Goal: Task Accomplishment & Management: Use online tool/utility

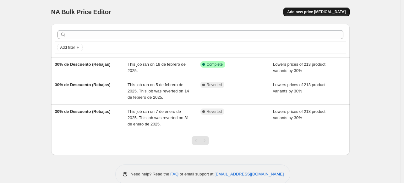
click at [306, 12] on span "Add new price [MEDICAL_DATA]" at bounding box center [316, 11] width 58 height 5
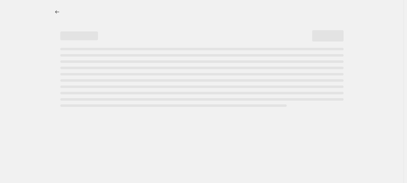
select select "percentage"
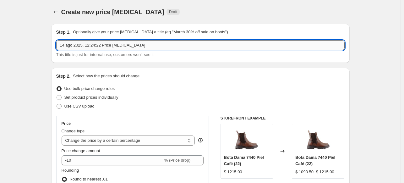
click at [99, 49] on input "14 ago 2025, 12:24:22 Price change job" at bounding box center [200, 45] width 288 height 10
type input "Hot Fashion 2025"
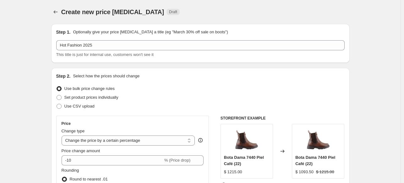
scroll to position [63, 0]
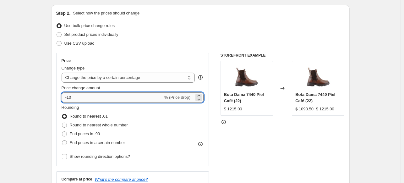
click at [76, 97] on input "-10" at bounding box center [112, 97] width 101 height 10
type input "-1"
type input "-20"
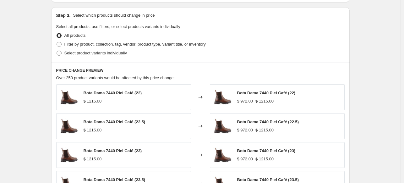
scroll to position [283, 0]
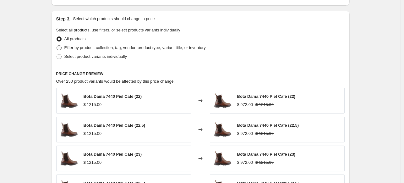
click at [60, 48] on span at bounding box center [59, 47] width 5 height 5
click at [57, 46] on input "Filter by product, collection, tag, vendor, product type, variant title, or inv…" at bounding box center [57, 45] width 0 height 0
radio input "true"
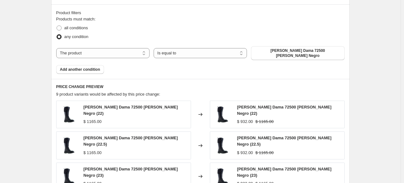
scroll to position [346, 0]
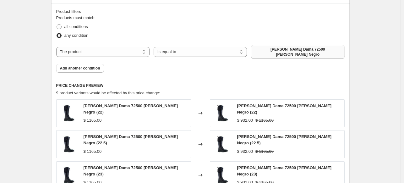
click at [273, 51] on span "Bota Alta Dama 72500 Davina Negro" at bounding box center [298, 52] width 86 height 10
click at [99, 47] on select "The product The product's collection The product's tag The product's vendor The…" at bounding box center [102, 52] width 93 height 10
select select "collection"
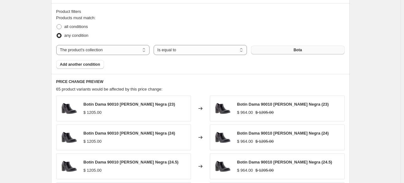
click at [284, 49] on button "Bota" at bounding box center [297, 50] width 93 height 9
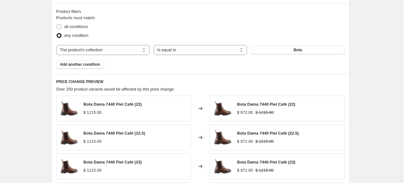
scroll to position [377, 0]
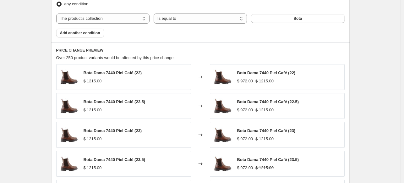
click at [73, 37] on div "Product filters Products must match: all conditions any condition The product T…" at bounding box center [200, 7] width 299 height 71
click at [74, 35] on span "Add another condition" at bounding box center [80, 32] width 40 height 5
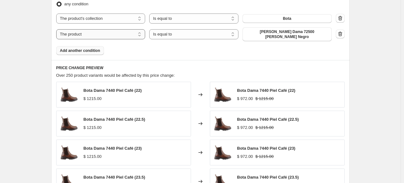
click at [105, 32] on select "The product The product's collection The product's tag The product's vendor The…" at bounding box center [100, 34] width 89 height 10
select select "collection"
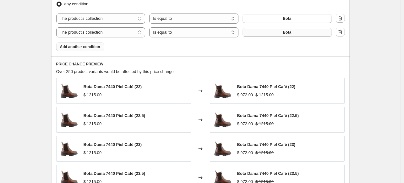
click at [270, 34] on button "Bota" at bounding box center [287, 32] width 89 height 9
click at [91, 49] on span "Add another condition" at bounding box center [80, 46] width 40 height 5
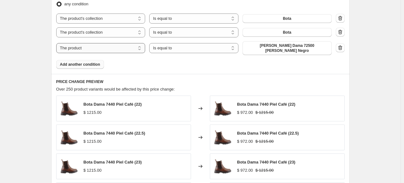
click at [121, 50] on select "The product The product's collection The product's tag The product's vendor The…" at bounding box center [100, 48] width 89 height 10
select select "collection"
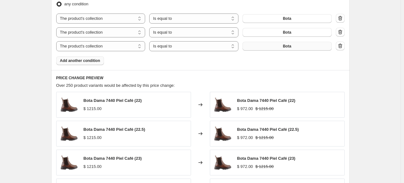
click at [292, 49] on button "Bota" at bounding box center [287, 46] width 89 height 9
click at [61, 63] on button "Add another condition" at bounding box center [80, 60] width 48 height 9
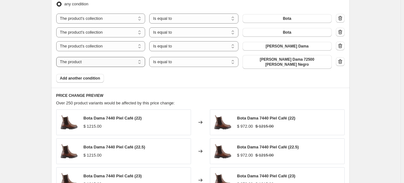
click at [82, 61] on select "The product The product's collection The product's tag The product's vendor The…" at bounding box center [100, 62] width 89 height 10
select select "collection"
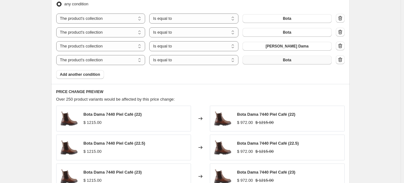
click at [270, 62] on button "Bota" at bounding box center [287, 60] width 89 height 9
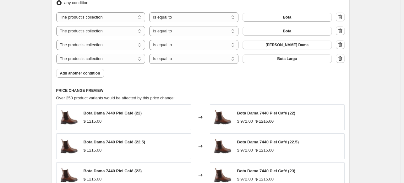
scroll to position [400, 0]
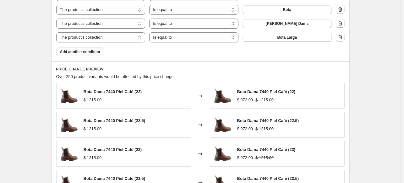
click at [69, 52] on span "Add another condition" at bounding box center [80, 51] width 40 height 5
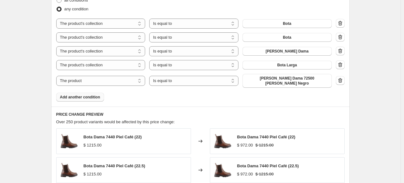
scroll to position [368, 0]
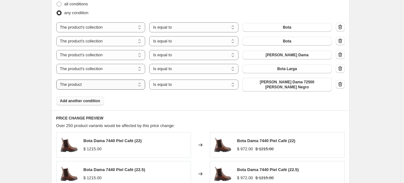
click at [121, 82] on select "The product The product's collection The product's tag The product's vendor The…" at bounding box center [100, 85] width 89 height 10
select select "collection"
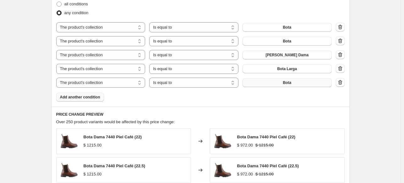
click at [309, 82] on button "Bota" at bounding box center [287, 82] width 89 height 9
click at [73, 98] on span "Add another condition" at bounding box center [80, 97] width 40 height 5
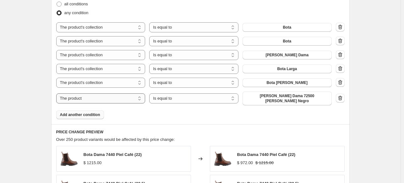
click at [114, 100] on select "The product The product's collection The product's tag The product's vendor The…" at bounding box center [100, 98] width 89 height 10
select select "collection"
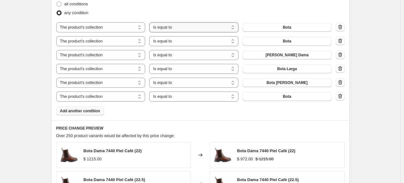
click at [202, 26] on select "Is equal to Is not equal to" at bounding box center [193, 27] width 89 height 10
drag, startPoint x: 202, startPoint y: 26, endPoint x: 211, endPoint y: 48, distance: 23.9
click at [202, 26] on select "Is equal to Is not equal to" at bounding box center [193, 27] width 89 height 10
click at [266, 97] on button "Bota" at bounding box center [287, 96] width 89 height 9
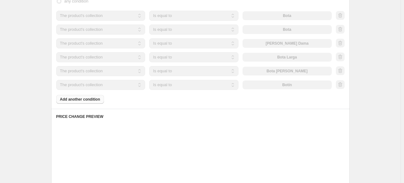
scroll to position [400, 0]
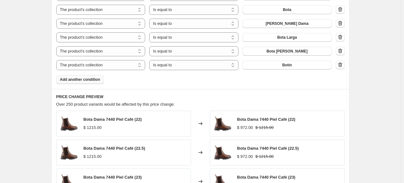
click at [61, 83] on button "Add another condition" at bounding box center [80, 79] width 48 height 9
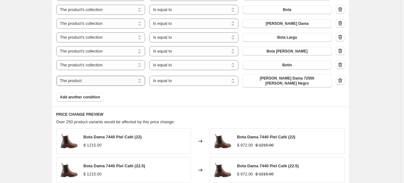
click at [106, 76] on select "The product The product's collection The product's tag The product's vendor The…" at bounding box center [100, 81] width 89 height 10
select select "collection"
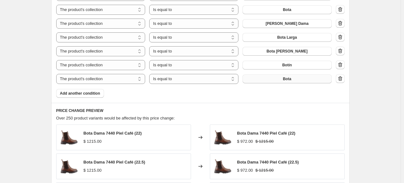
click at [273, 81] on button "Bota" at bounding box center [287, 78] width 89 height 9
click at [94, 96] on button "Add another condition" at bounding box center [80, 93] width 48 height 9
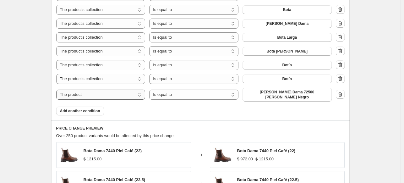
click at [90, 93] on select "The product The product's collection The product's tag The product's vendor The…" at bounding box center [100, 95] width 89 height 10
select select "collection"
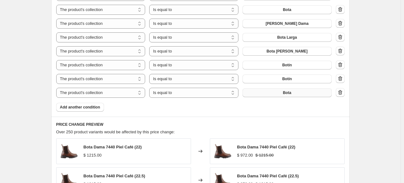
click at [253, 96] on button "Bota" at bounding box center [287, 92] width 89 height 9
click at [106, 109] on div "Products must match: all conditions any condition The product The product's col…" at bounding box center [200, 36] width 288 height 151
click at [101, 109] on button "Add another condition" at bounding box center [80, 107] width 48 height 9
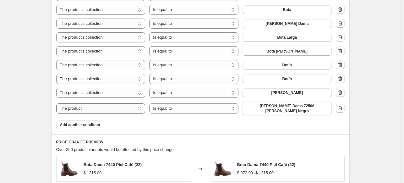
click at [106, 107] on select "The product The product's collection The product's tag The product's vendor The…" at bounding box center [100, 108] width 89 height 10
select select "collection"
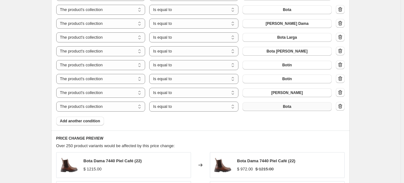
click at [262, 105] on button "Bota" at bounding box center [287, 106] width 89 height 9
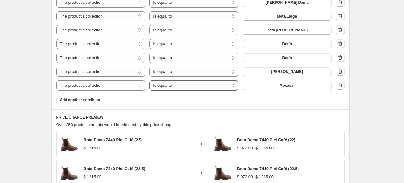
scroll to position [431, 0]
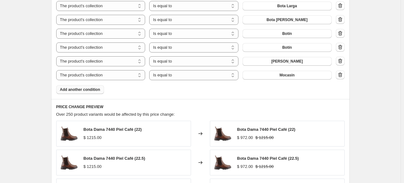
click at [93, 91] on span "Add another condition" at bounding box center [80, 89] width 40 height 5
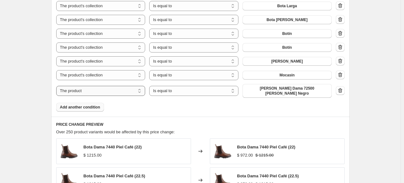
click at [112, 90] on select "The product The product's collection The product's tag The product's vendor The…" at bounding box center [100, 91] width 89 height 10
select select "collection"
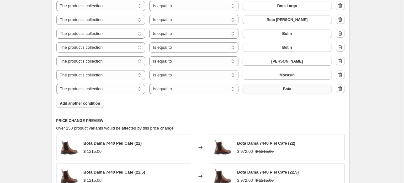
click at [264, 91] on button "Bota" at bounding box center [287, 89] width 89 height 9
click at [78, 104] on span "Add another condition" at bounding box center [80, 103] width 40 height 5
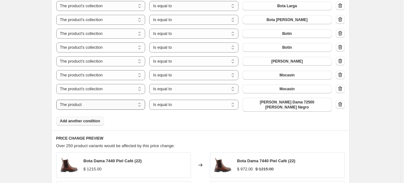
click at [118, 104] on select "The product The product's collection The product's tag The product's vendor The…" at bounding box center [100, 105] width 89 height 10
select select "collection"
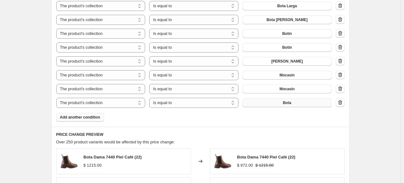
click at [272, 101] on button "Bota" at bounding box center [287, 102] width 89 height 9
click at [102, 115] on button "Add another condition" at bounding box center [80, 117] width 48 height 9
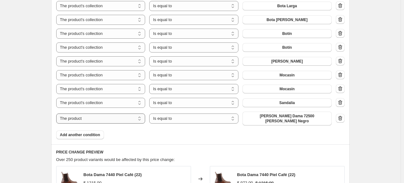
click at [132, 116] on select "The product The product's collection The product's tag The product's vendor The…" at bounding box center [100, 118] width 89 height 10
select select "collection"
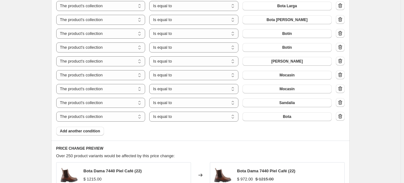
click at [271, 121] on div "The product The product's collection The product's tag The product's vendor The…" at bounding box center [194, 117] width 276 height 10
click at [270, 117] on button "Bota" at bounding box center [287, 116] width 89 height 9
click at [97, 132] on span "Add another condition" at bounding box center [80, 131] width 40 height 5
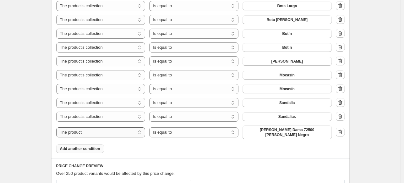
click at [97, 132] on select "The product The product's collection The product's tag The product's vendor The…" at bounding box center [100, 132] width 89 height 10
select select "collection"
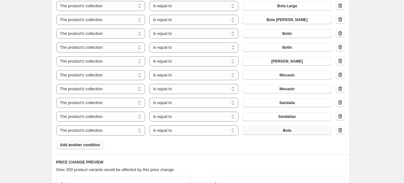
click at [295, 132] on button "Bota" at bounding box center [287, 130] width 89 height 9
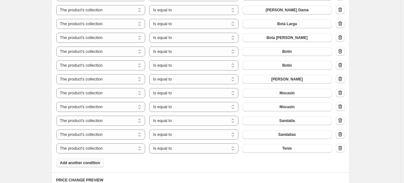
scroll to position [463, 0]
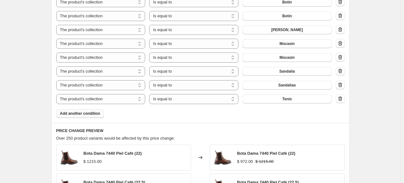
click at [84, 116] on span "Add another condition" at bounding box center [80, 113] width 40 height 5
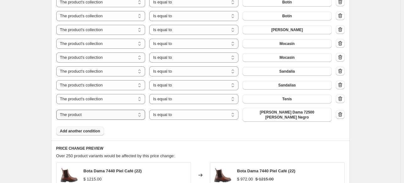
click at [84, 116] on select "The product The product's collection The product's tag The product's vendor The…" at bounding box center [100, 115] width 89 height 10
select select "collection"
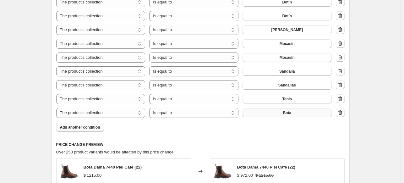
click at [266, 113] on button "Bota" at bounding box center [287, 112] width 89 height 9
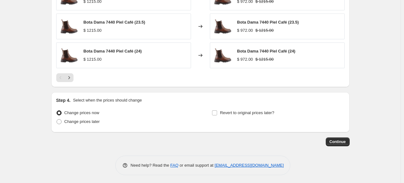
scroll to position [695, 0]
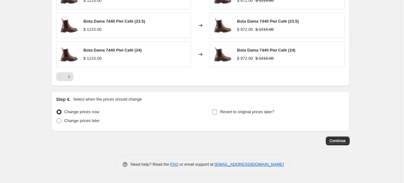
click at [217, 110] on input "Revert to original prices later?" at bounding box center [214, 111] width 5 height 5
checkbox input "true"
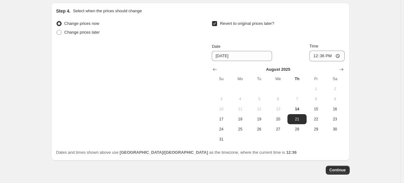
scroll to position [789, 0]
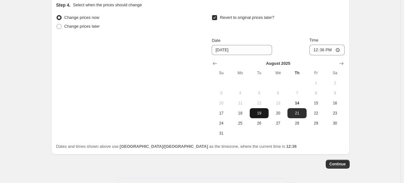
click at [266, 113] on span "19" at bounding box center [259, 113] width 14 height 5
type input "8/19/2025"
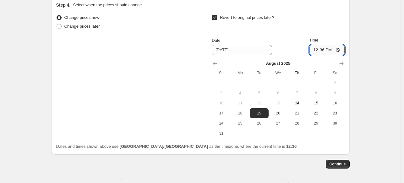
click at [313, 49] on input "12:36" at bounding box center [327, 50] width 35 height 11
click at [324, 50] on input "17:00" at bounding box center [327, 50] width 35 height 11
click at [325, 50] on input "17:00" at bounding box center [327, 50] width 35 height 11
type input "05:00"
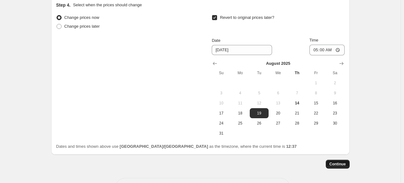
click at [339, 163] on span "Continue" at bounding box center [338, 164] width 16 height 5
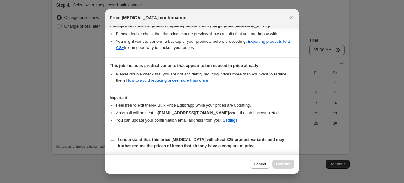
scroll to position [122, 0]
click at [114, 142] on input "I understand that this price change job will affect 825 product variants and ma…" at bounding box center [112, 142] width 5 height 5
checkbox input "true"
click at [280, 164] on span "Confirm" at bounding box center [283, 164] width 14 height 5
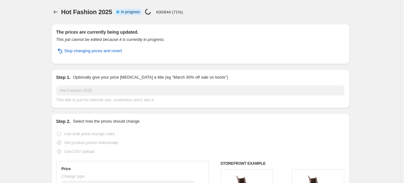
select select "percentage"
select select "collection"
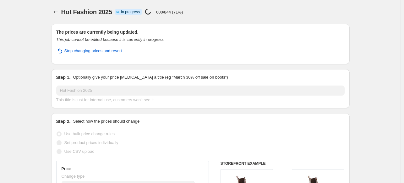
select select "collection"
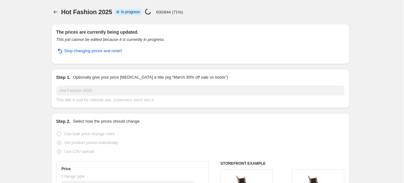
select select "collection"
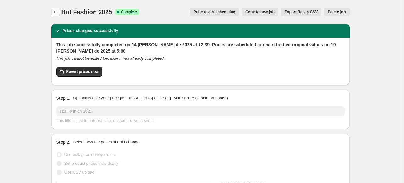
click at [54, 11] on icon "Price change jobs" at bounding box center [55, 12] width 6 height 6
